Goal: Information Seeking & Learning: Learn about a topic

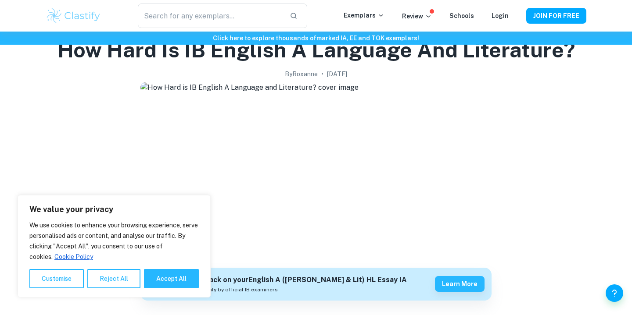
scroll to position [186, 0]
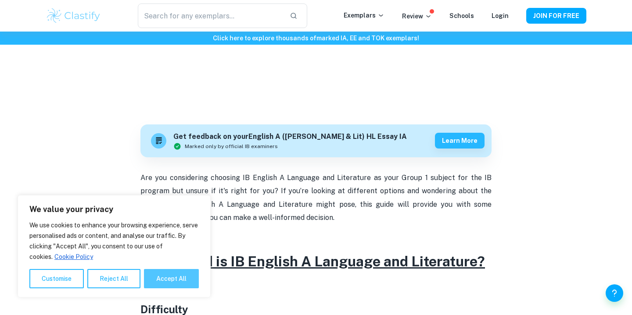
click at [190, 276] on button "Accept All" at bounding box center [171, 278] width 55 height 19
checkbox input "true"
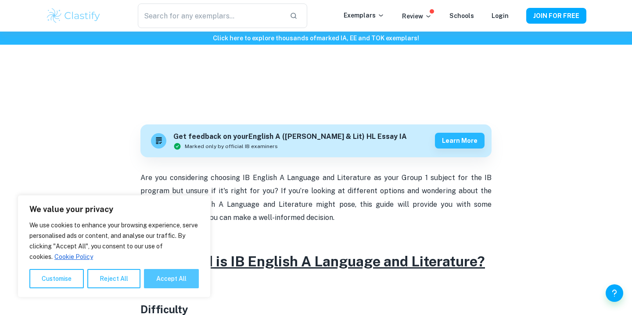
checkbox input "true"
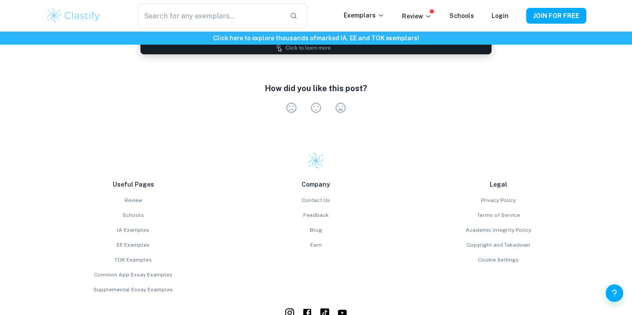
scroll to position [2073, 0]
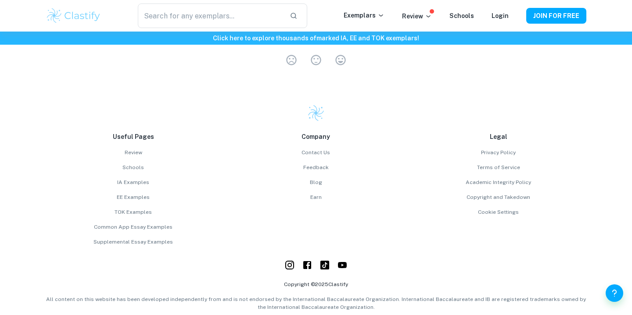
click at [65, 18] on img at bounding box center [74, 16] width 56 height 18
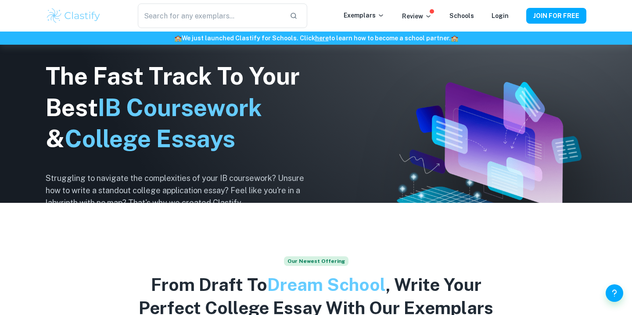
scroll to position [740, 0]
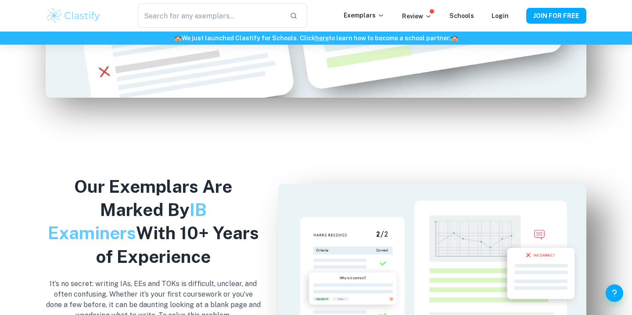
click at [437, 8] on div "​ Exemplars Review Schools Login JOIN FOR FREE" at bounding box center [315, 16] width 561 height 25
